Goal: Purchase product/service

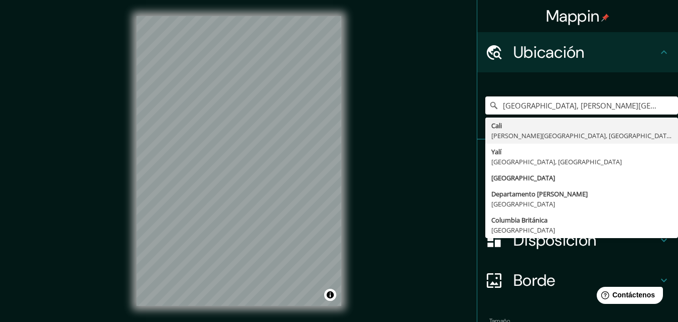
type input "[GEOGRAPHIC_DATA], [PERSON_NAME][GEOGRAPHIC_DATA], [GEOGRAPHIC_DATA]"
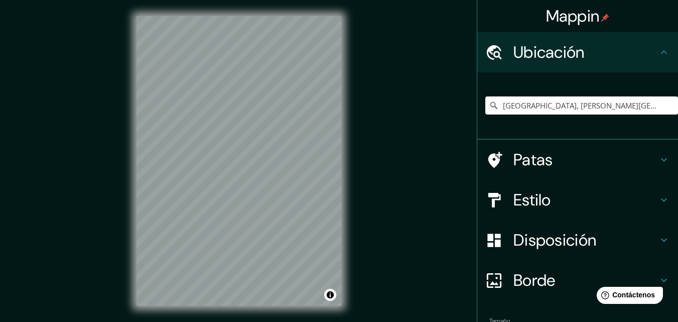
click at [528, 200] on font "Estilo" at bounding box center [532, 199] width 38 height 21
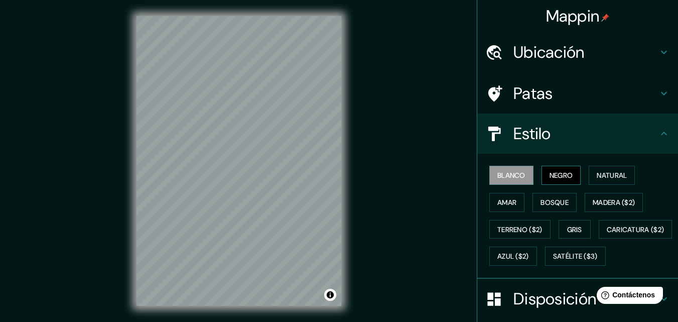
click at [550, 178] on font "Negro" at bounding box center [562, 175] width 24 height 9
click at [605, 175] on font "Natural" at bounding box center [612, 175] width 30 height 9
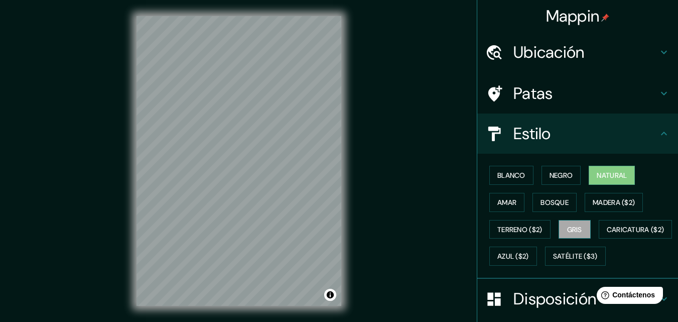
click at [573, 233] on font "Gris" at bounding box center [574, 229] width 15 height 9
click at [518, 175] on font "Blanco" at bounding box center [511, 175] width 28 height 9
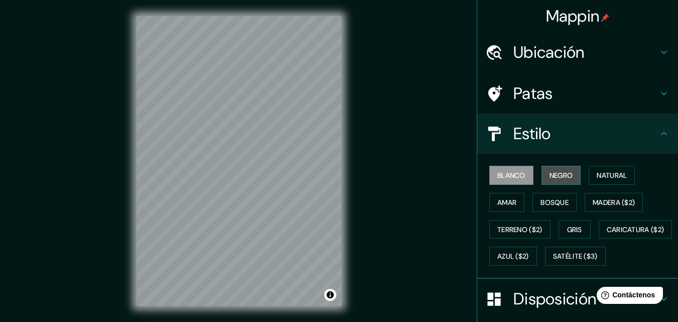
click at [550, 174] on font "Negro" at bounding box center [562, 175] width 24 height 9
